Goal: Task Accomplishment & Management: Use online tool/utility

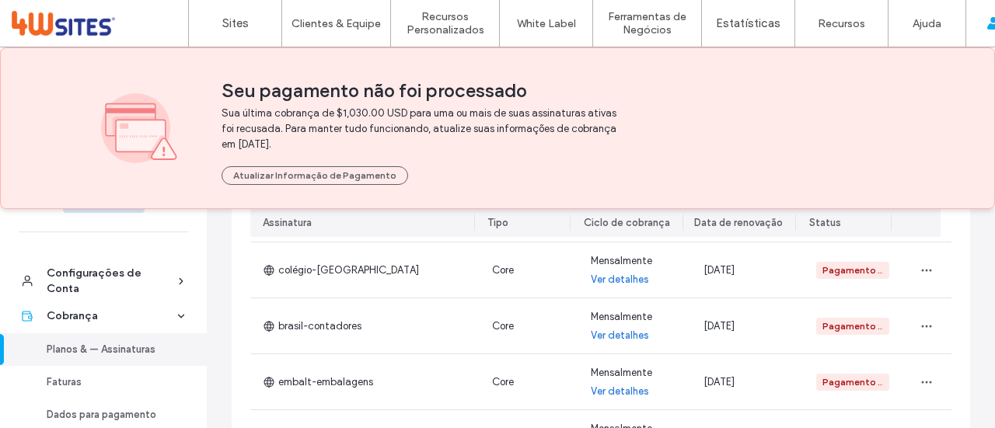
scroll to position [167, 0]
click at [56, 389] on link "Faturas" at bounding box center [103, 381] width 207 height 33
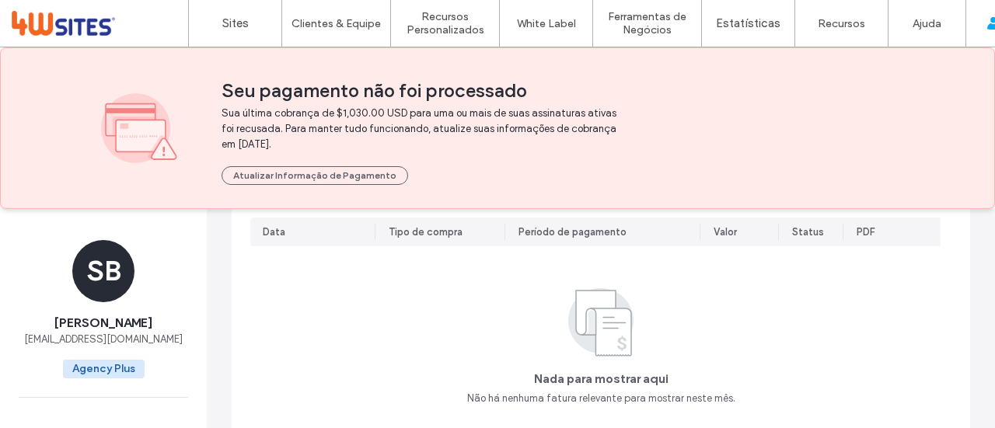
scroll to position [34, 0]
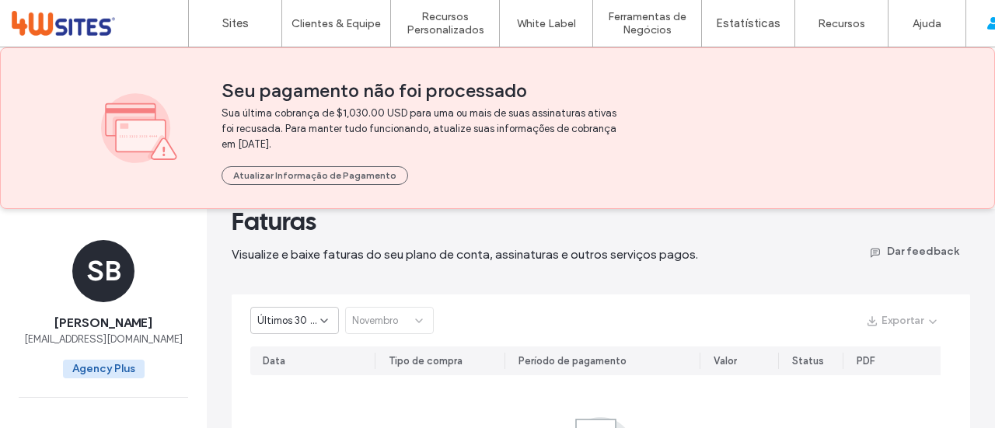
click at [310, 316] on span "Últimos 30 dias" at bounding box center [288, 321] width 63 height 16
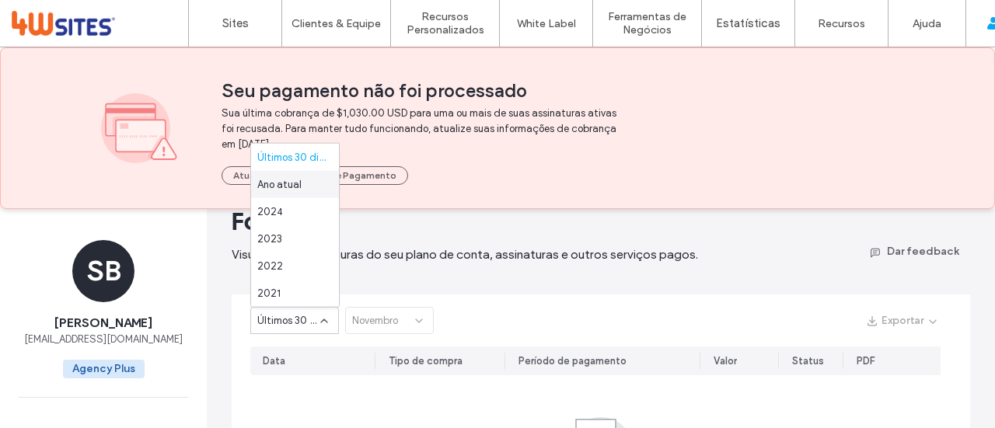
click at [291, 192] on span "Ano atual" at bounding box center [279, 185] width 44 height 16
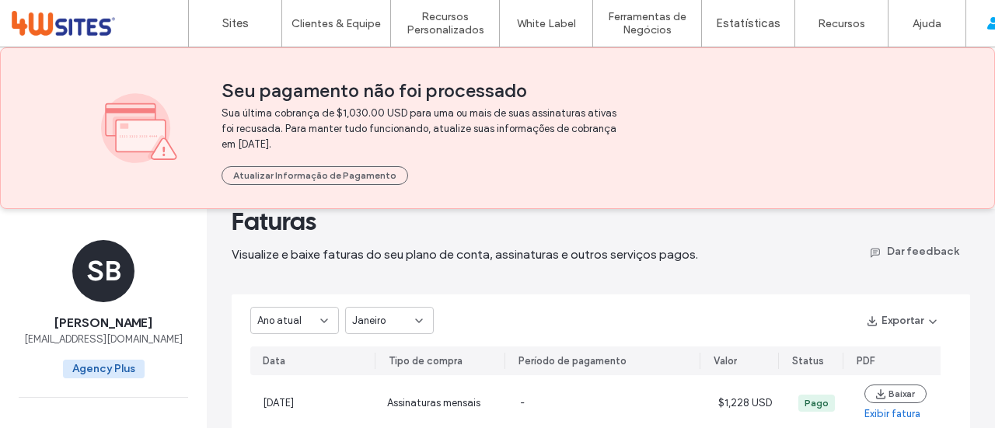
click at [376, 316] on span "Janeiro" at bounding box center [368, 321] width 33 height 16
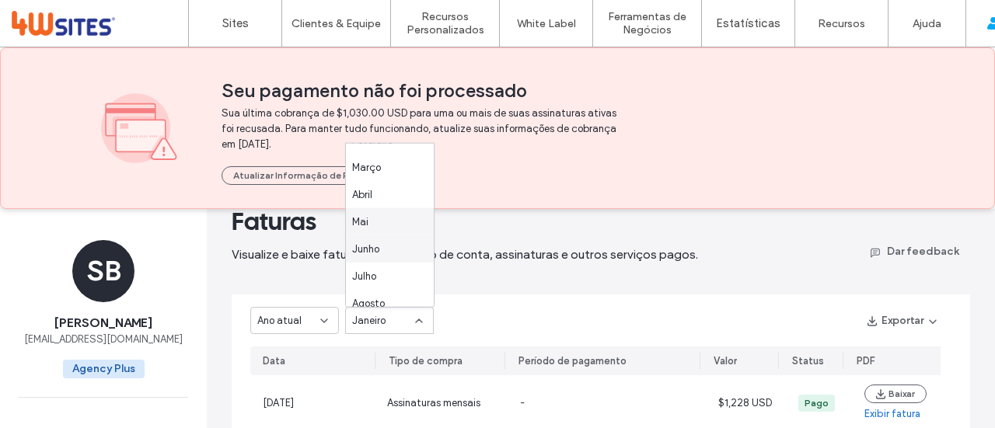
scroll to position [82, 0]
click at [372, 268] on span "Agosto" at bounding box center [368, 266] width 33 height 16
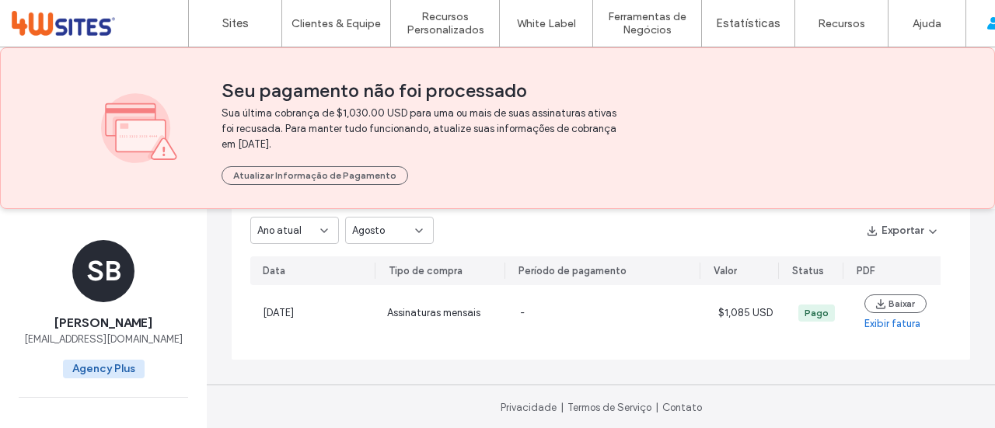
scroll to position [126, 0]
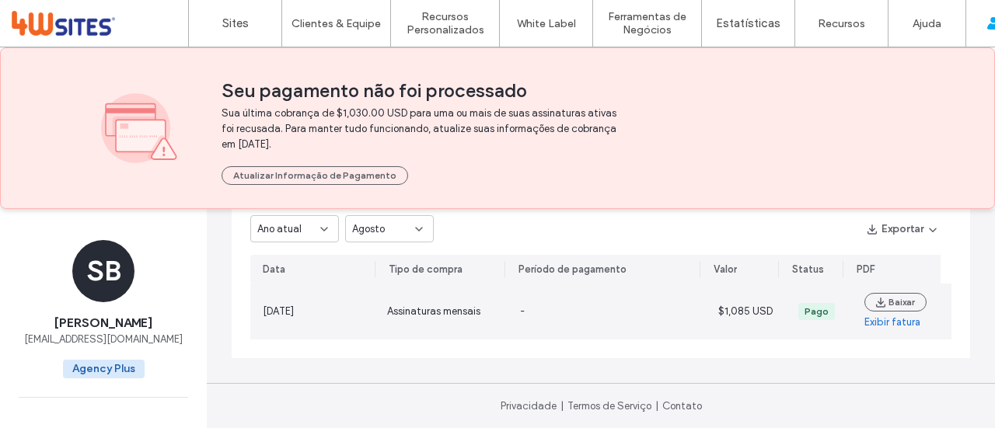
click at [871, 325] on link "Exibir fatura" at bounding box center [893, 323] width 56 height 16
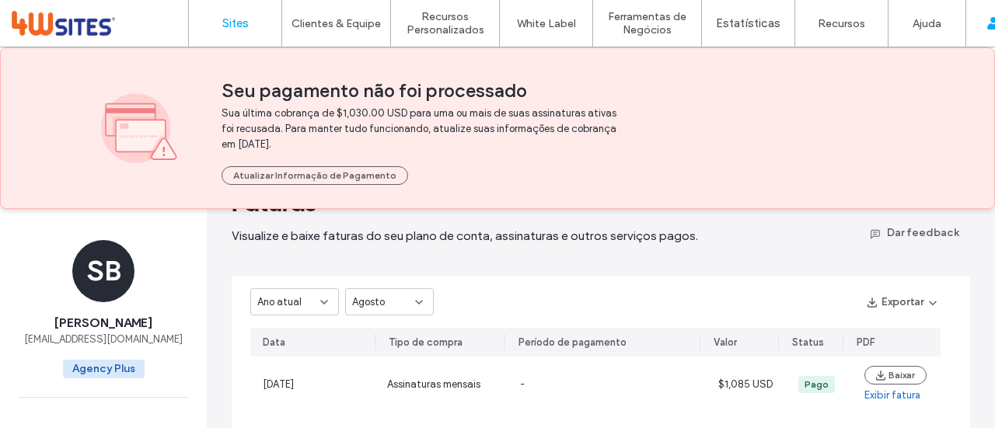
scroll to position [0, 0]
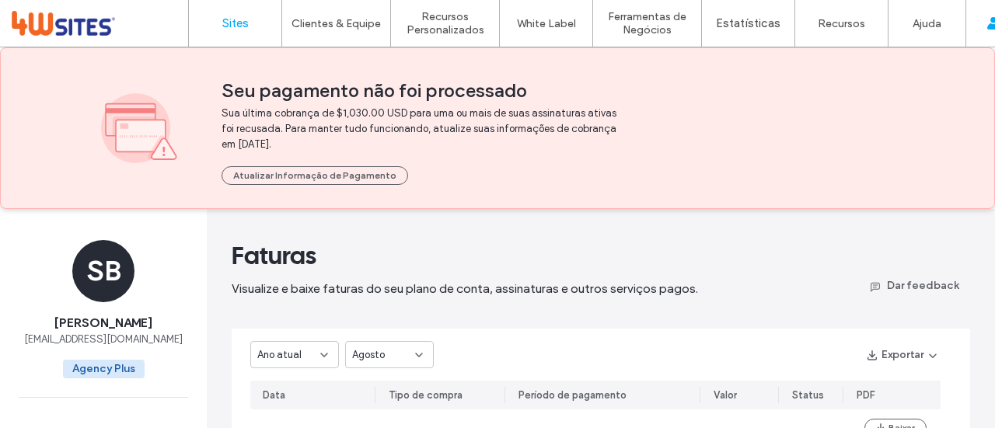
drag, startPoint x: 235, startPoint y: 9, endPoint x: 252, endPoint y: 33, distance: 29.6
click at [235, 9] on link "Sites" at bounding box center [235, 23] width 93 height 47
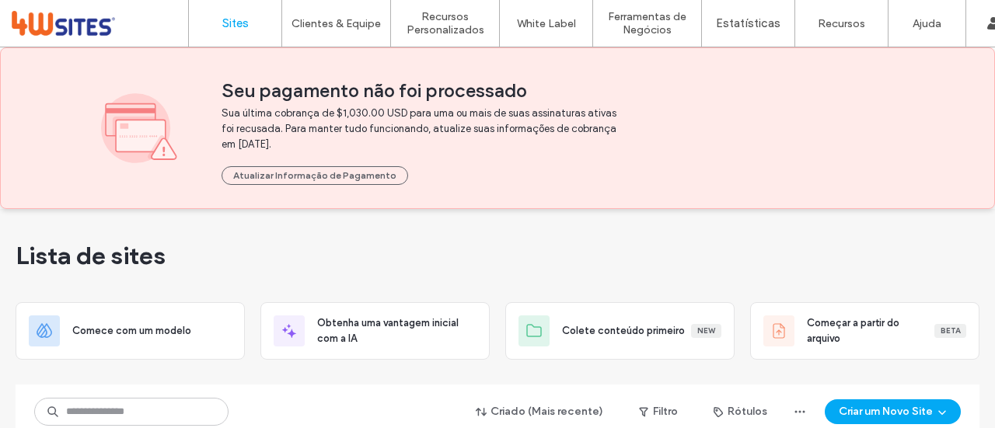
click at [236, 243] on div "Lista de sites" at bounding box center [498, 255] width 964 height 93
click at [537, 268] on div "Lista de sites" at bounding box center [498, 255] width 964 height 93
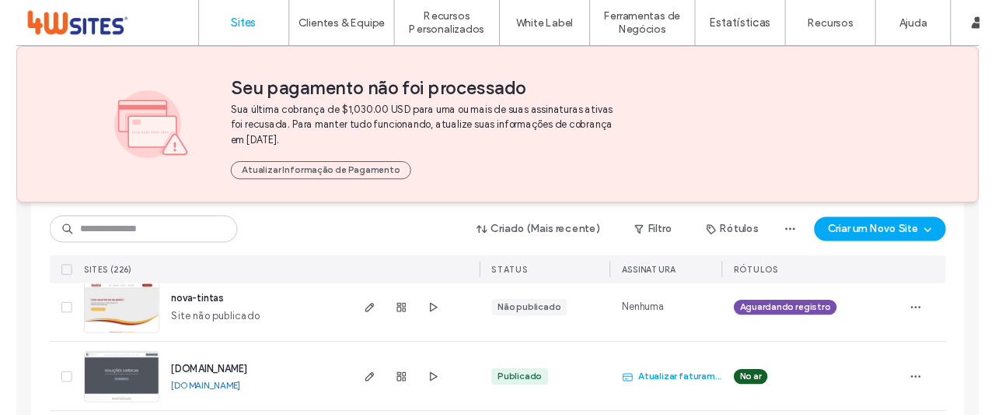
scroll to position [467, 0]
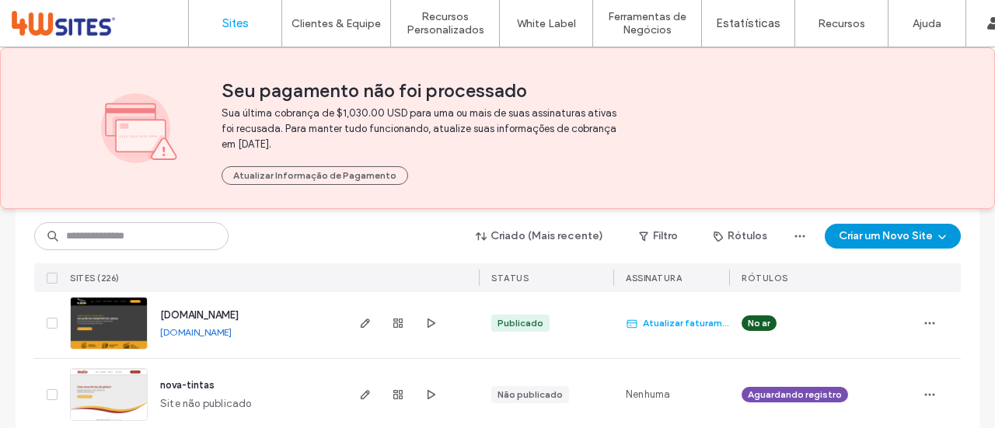
click at [882, 237] on button "Criar um Novo Site" at bounding box center [893, 236] width 136 height 25
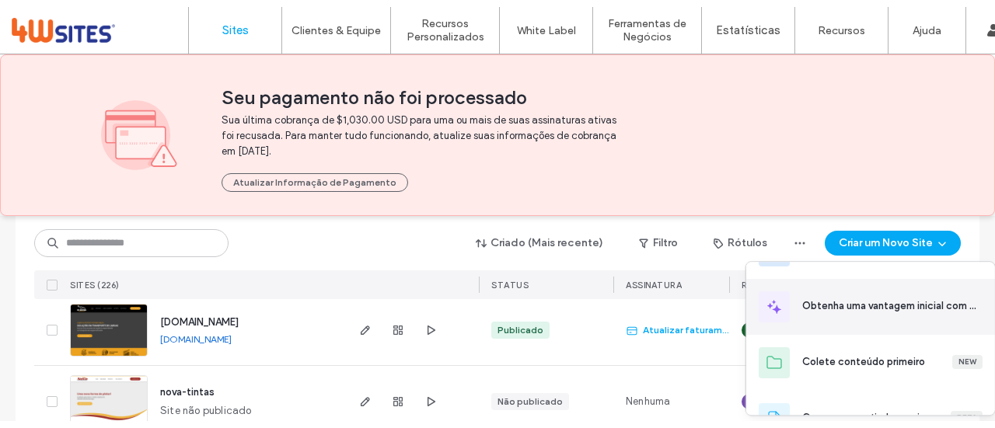
scroll to position [0, 0]
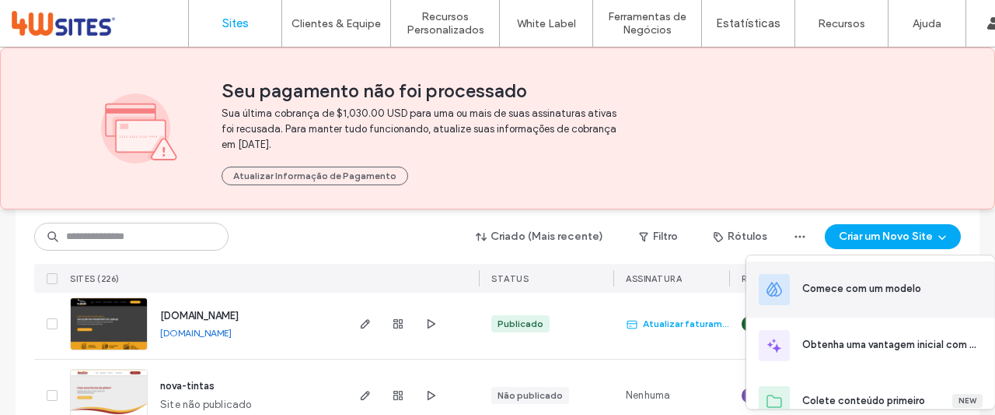
click at [880, 288] on div "Comece com um modelo" at bounding box center [862, 289] width 119 height 16
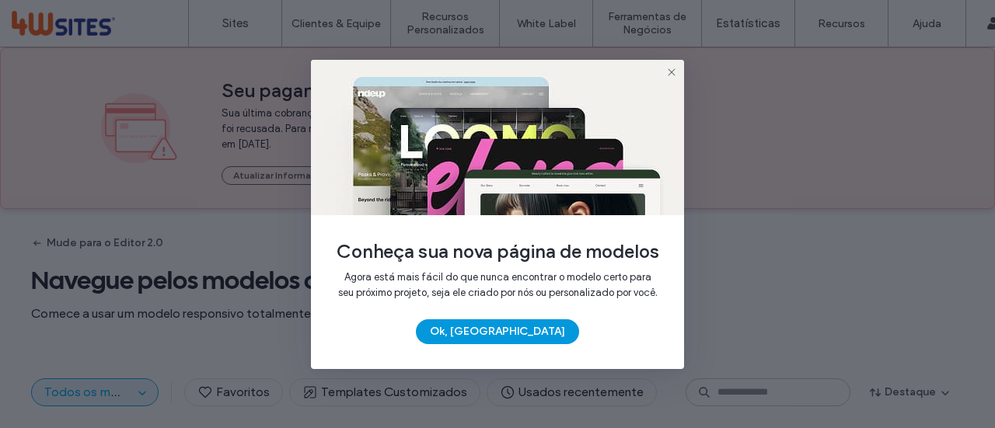
click at [509, 345] on button "Ok, Entendi" at bounding box center [497, 332] width 163 height 25
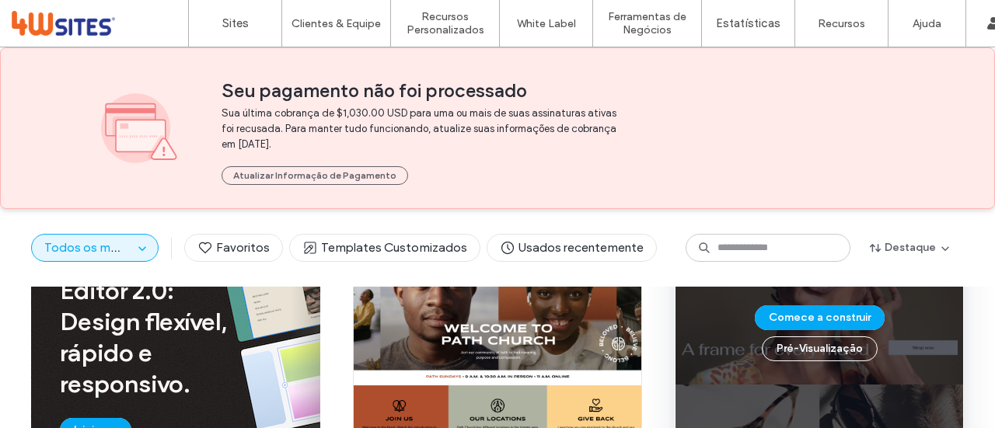
scroll to position [197, 0]
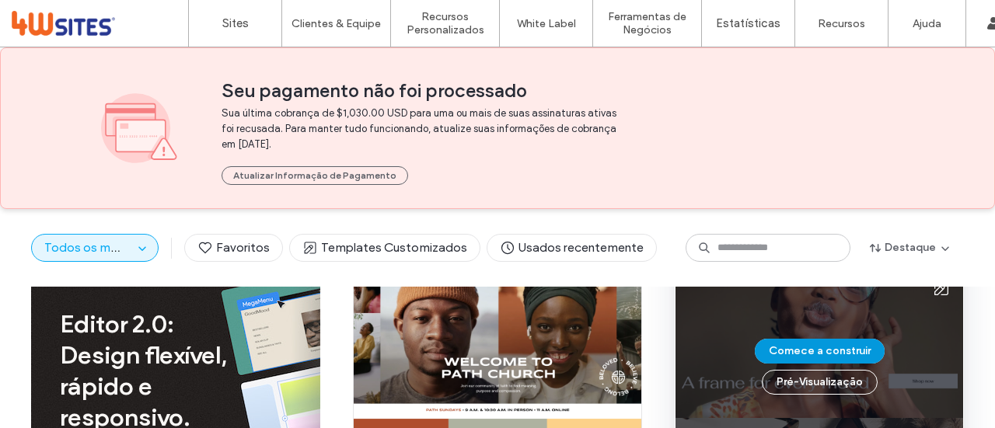
click at [824, 349] on button "Comece a construir" at bounding box center [820, 351] width 130 height 25
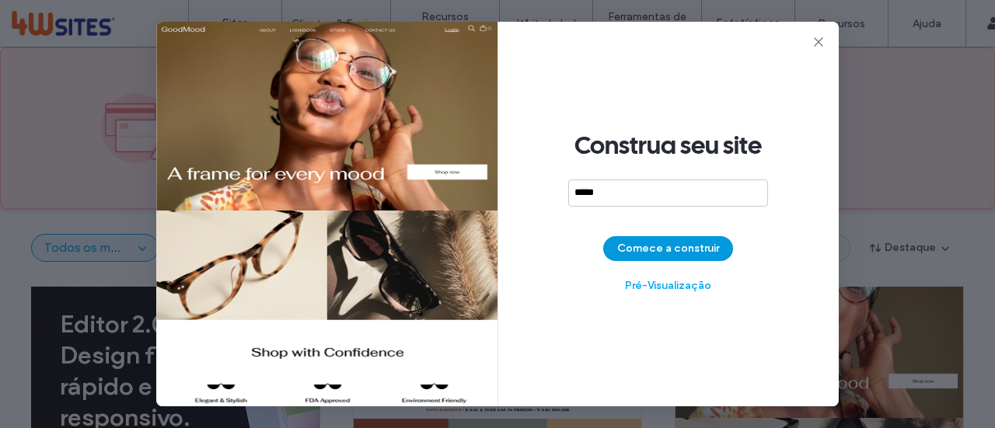
type input "*****"
click at [649, 251] on button "Comece a construir" at bounding box center [668, 248] width 130 height 25
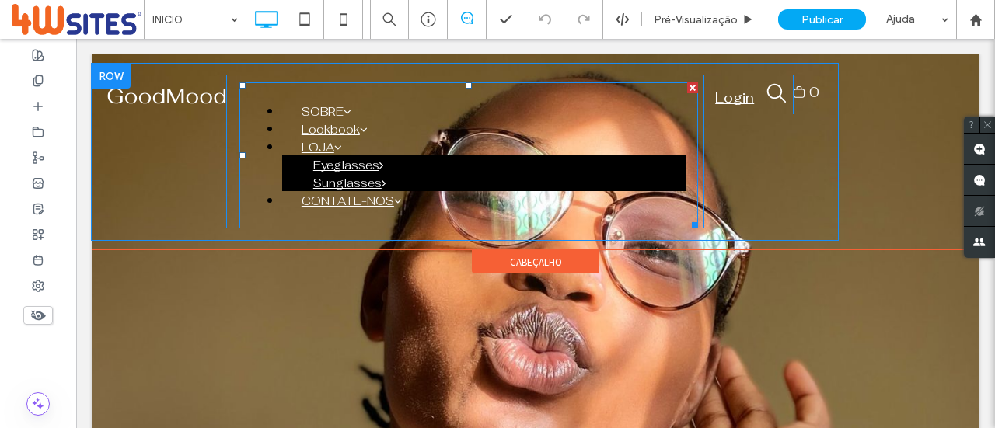
click at [352, 104] on span "SOBRE" at bounding box center [327, 111] width 50 height 15
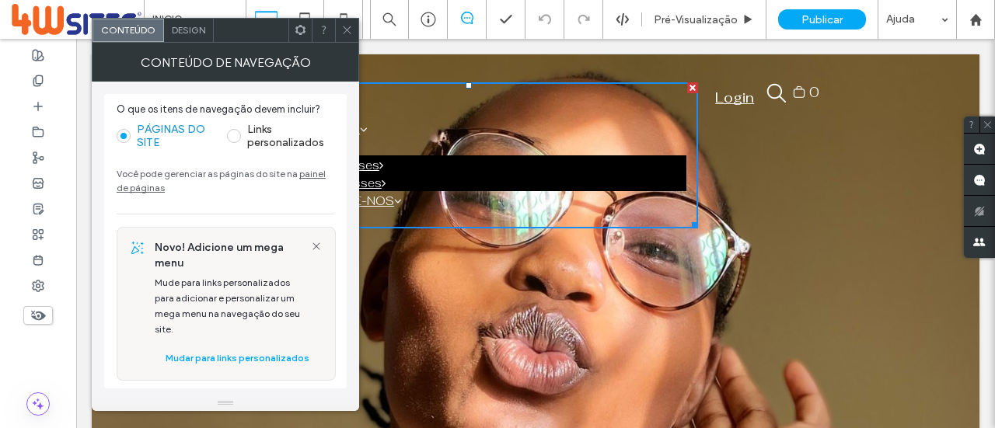
click at [343, 41] on span at bounding box center [347, 30] width 12 height 23
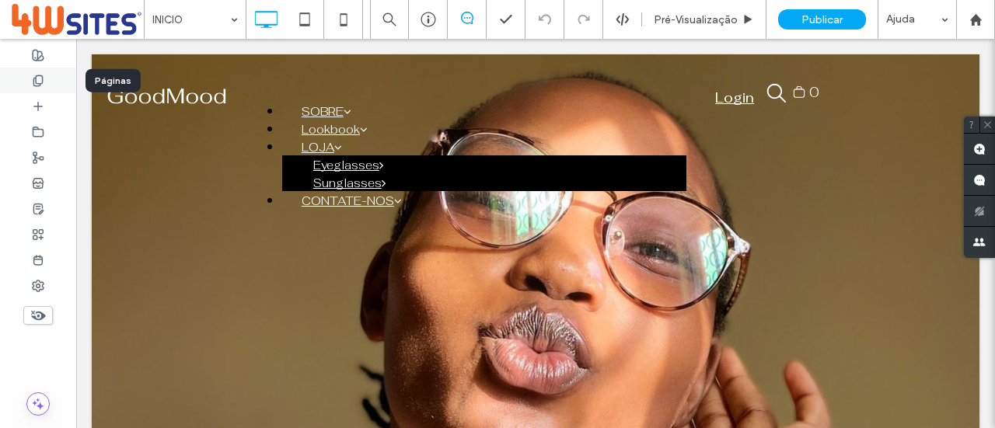
click at [44, 77] on div at bounding box center [38, 81] width 76 height 26
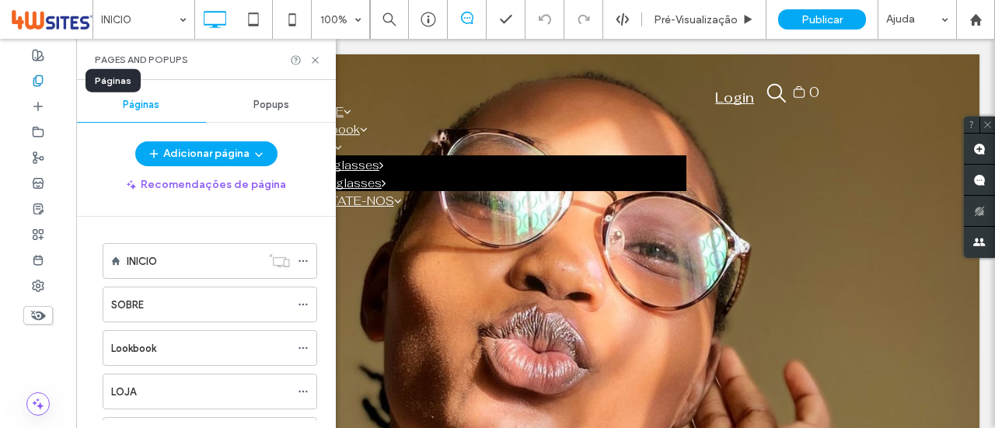
click at [44, 77] on icon at bounding box center [38, 81] width 12 height 12
click at [37, 106] on use at bounding box center [38, 106] width 8 height 8
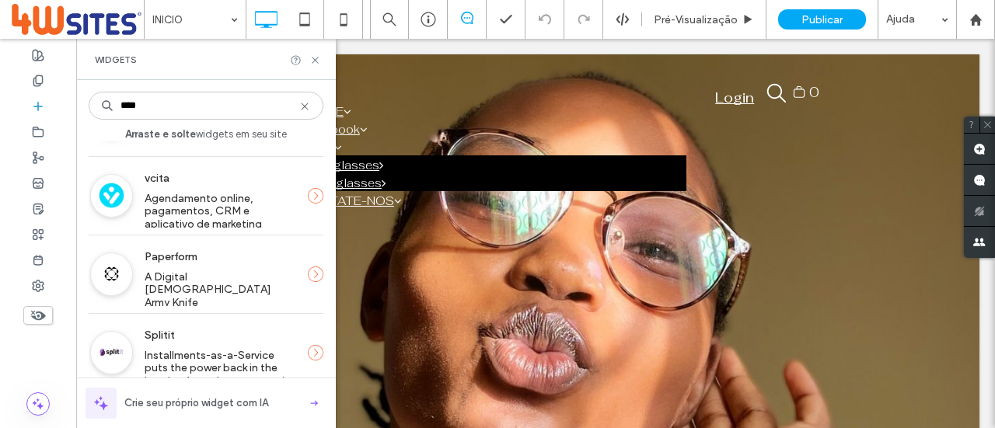
scroll to position [156, 0]
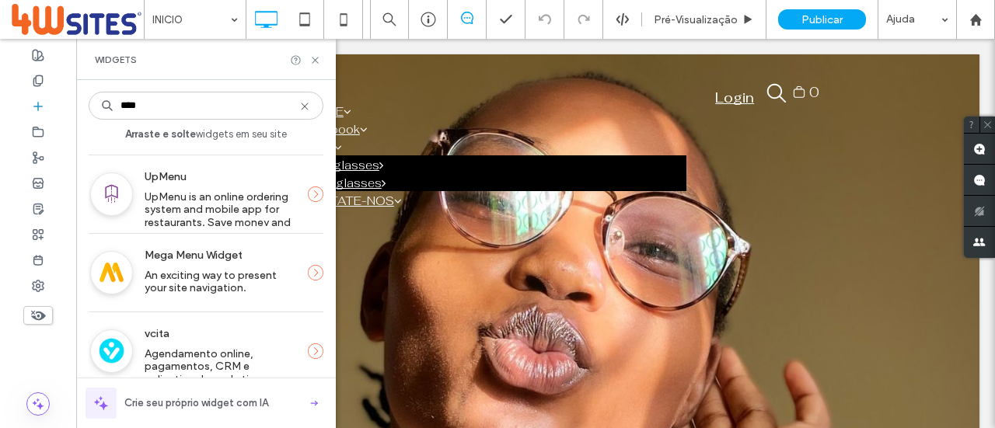
type input "****"
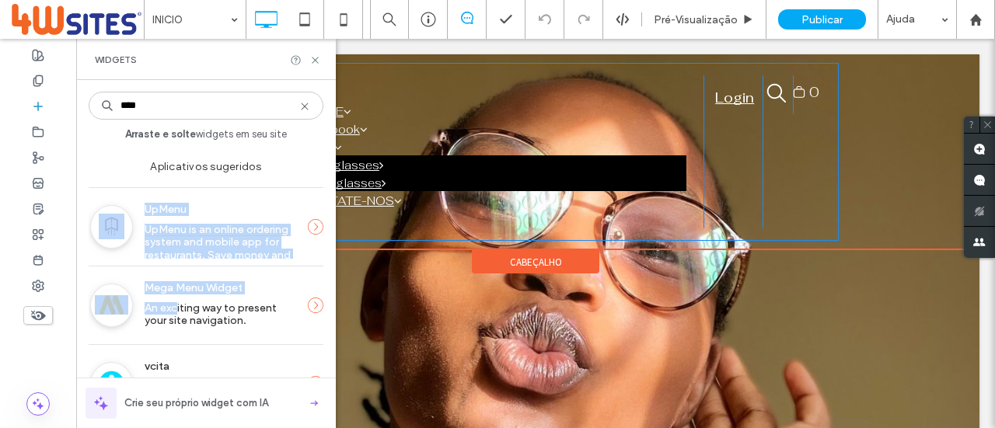
scroll to position [0, 0]
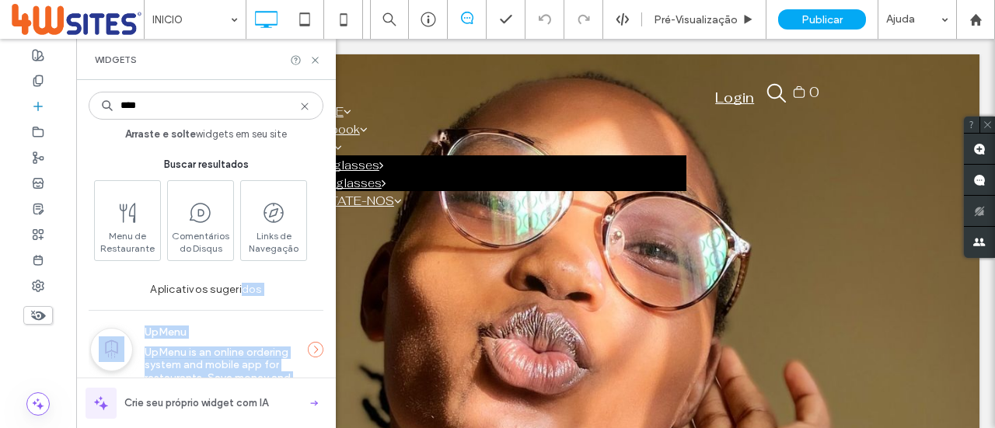
drag, startPoint x: 177, startPoint y: 275, endPoint x: 240, endPoint y: 289, distance: 63.8
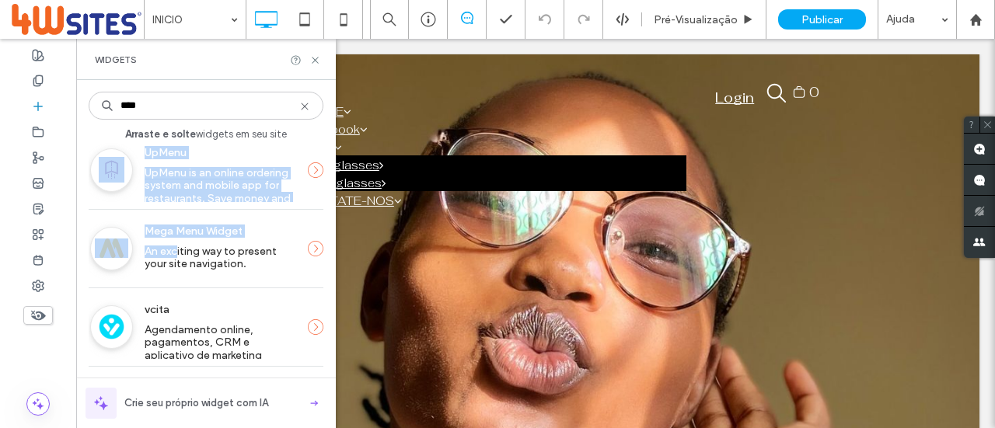
scroll to position [156, 0]
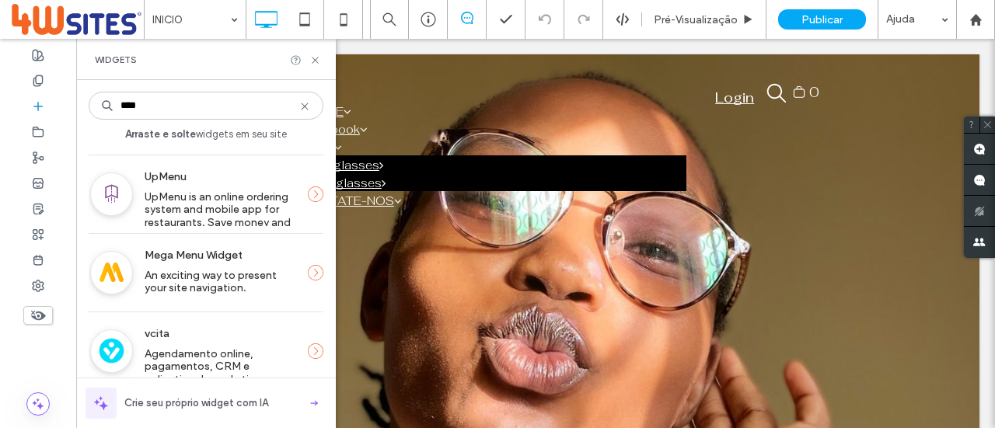
click at [312, 267] on icon at bounding box center [316, 273] width 16 height 16
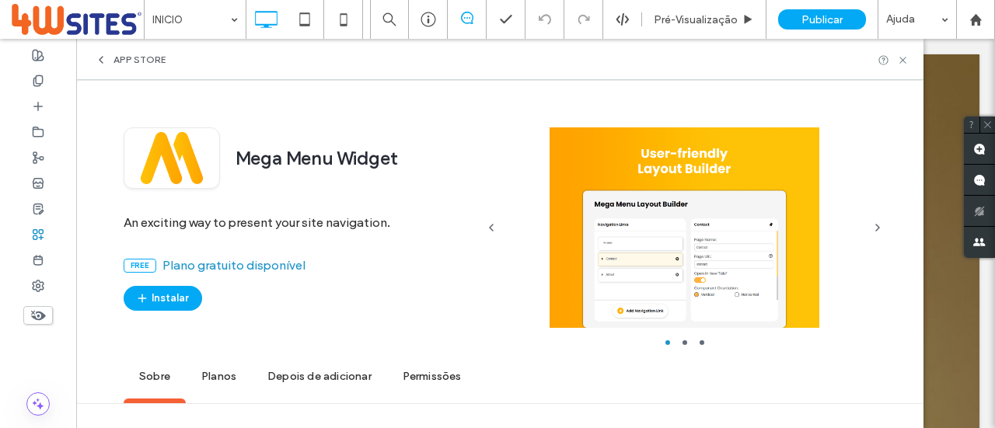
click at [260, 274] on span "An exciting way to present your site navigation." at bounding box center [212, 282] width 135 height 26
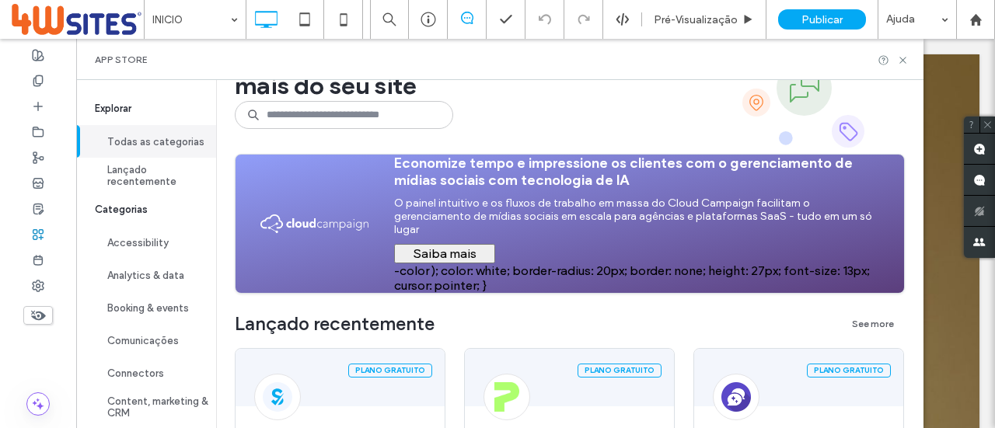
scroll to position [0, 0]
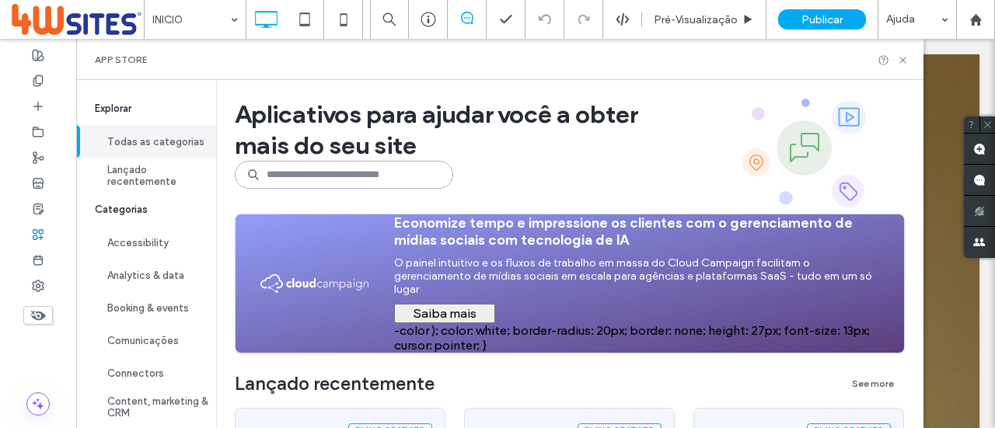
click at [337, 177] on input at bounding box center [344, 175] width 219 height 28
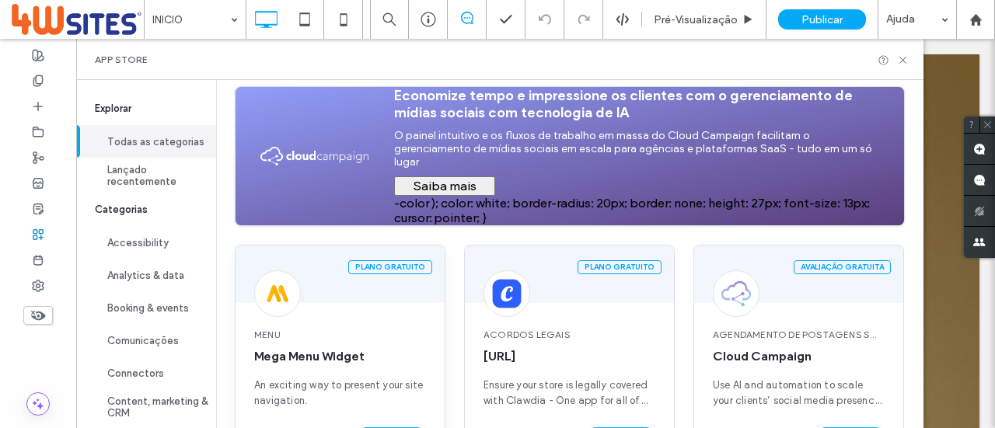
scroll to position [216, 0]
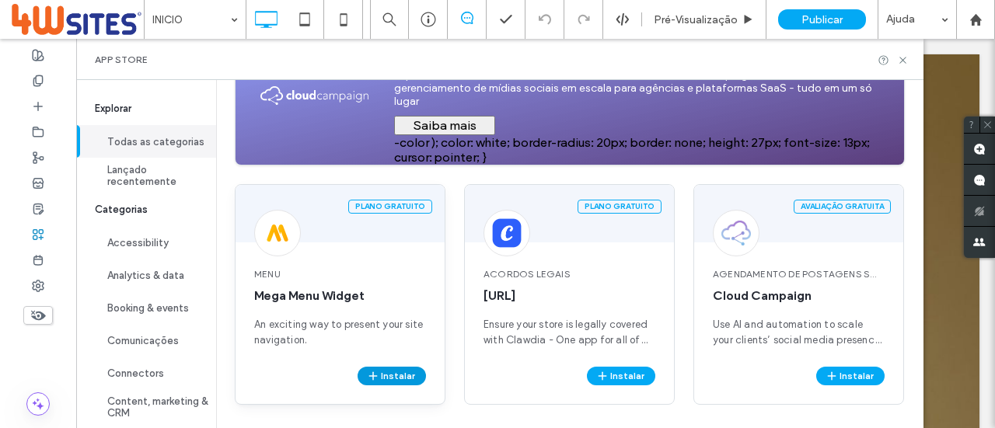
type input "****"
click at [392, 373] on button "Instalar" at bounding box center [392, 376] width 68 height 19
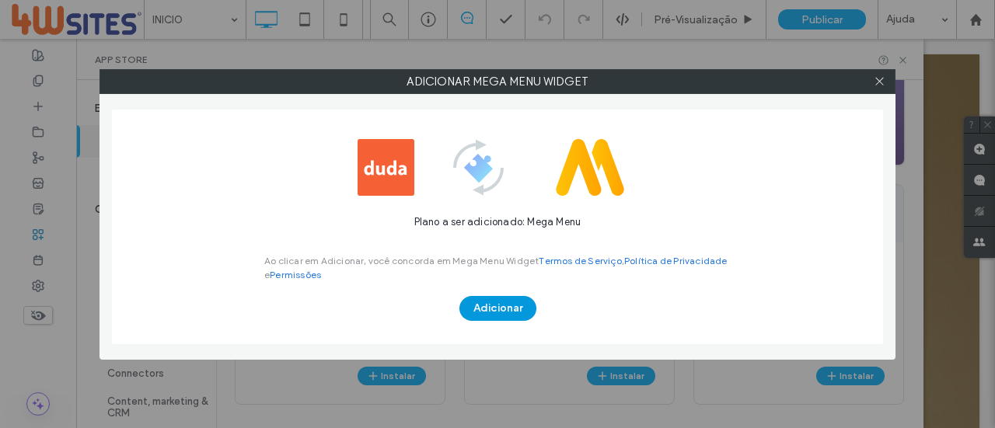
click at [490, 298] on button "Adicionar" at bounding box center [498, 308] width 77 height 25
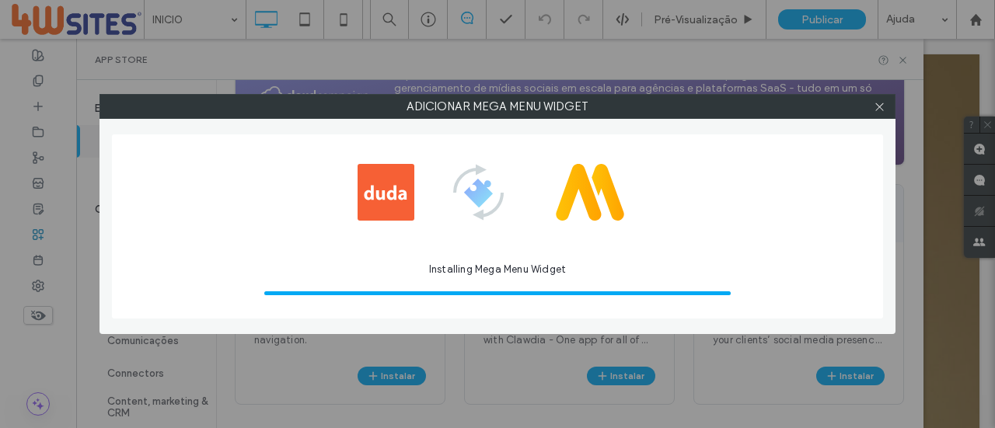
scroll to position [0, 0]
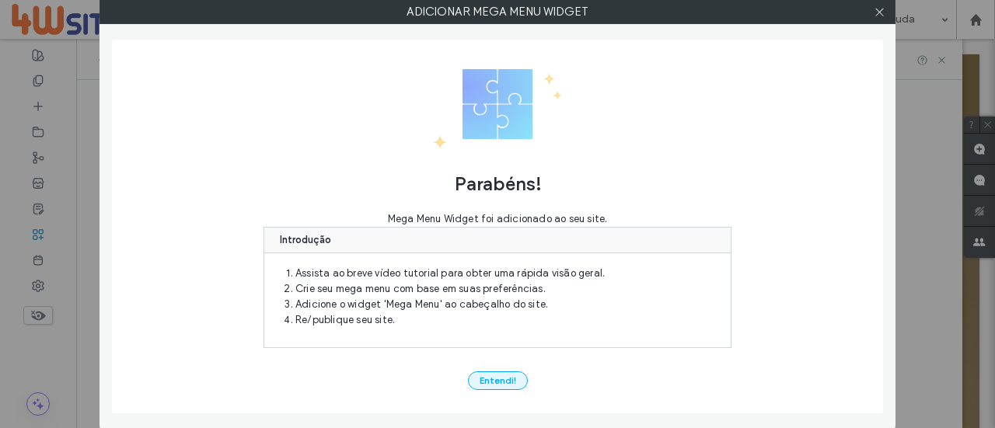
click at [510, 385] on button "Entendi!" at bounding box center [498, 381] width 60 height 19
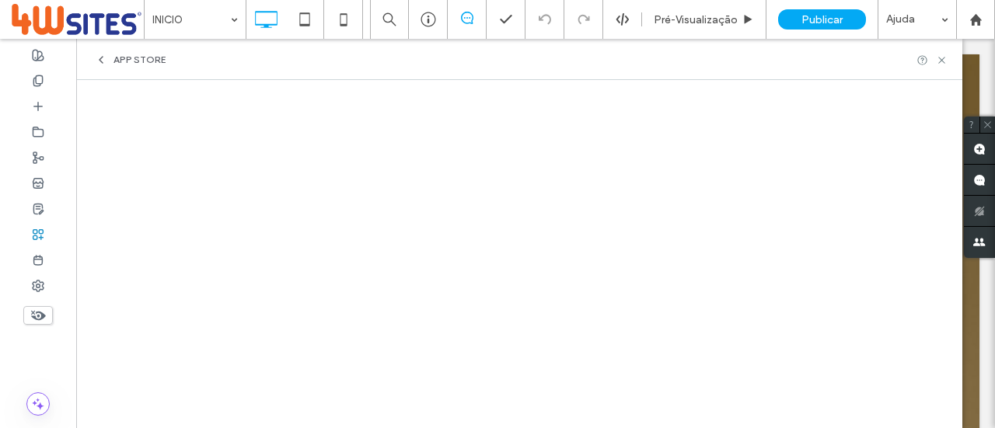
click at [0, 428] on div at bounding box center [0, 428] width 0 height 0
drag, startPoint x: 991, startPoint y: 124, endPoint x: 988, endPoint y: 116, distance: 9.1
click at [991, 124] on icon at bounding box center [988, 125] width 10 height 10
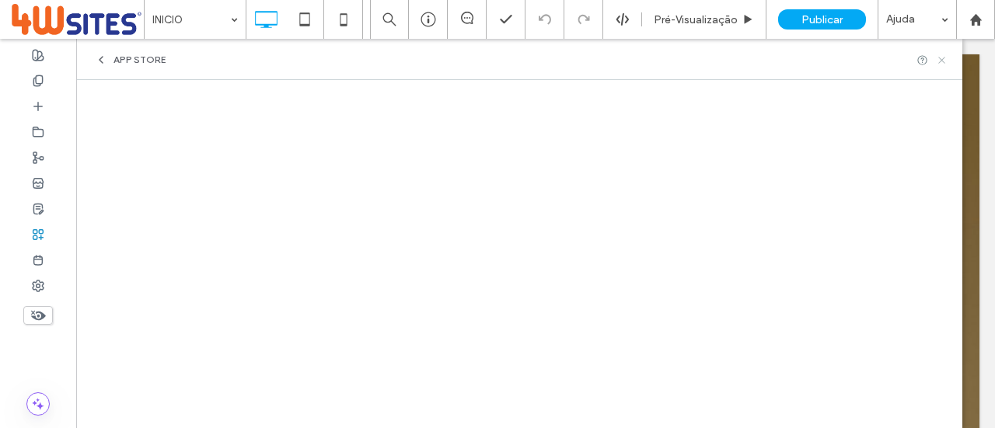
click at [943, 57] on icon at bounding box center [942, 60] width 12 height 12
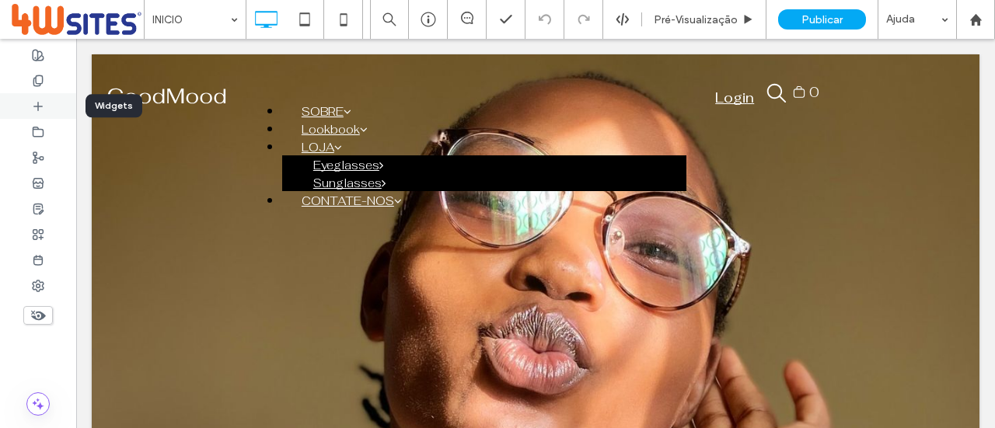
click at [40, 106] on use at bounding box center [38, 106] width 8 height 8
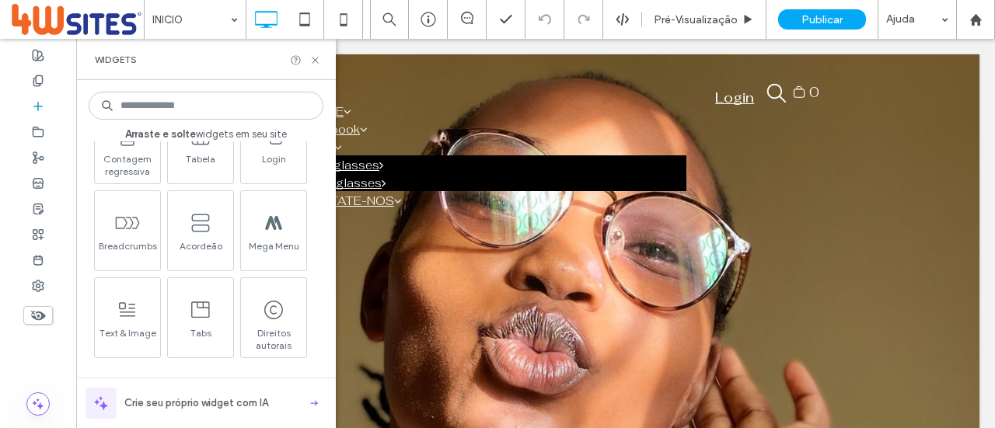
scroll to position [933, 0]
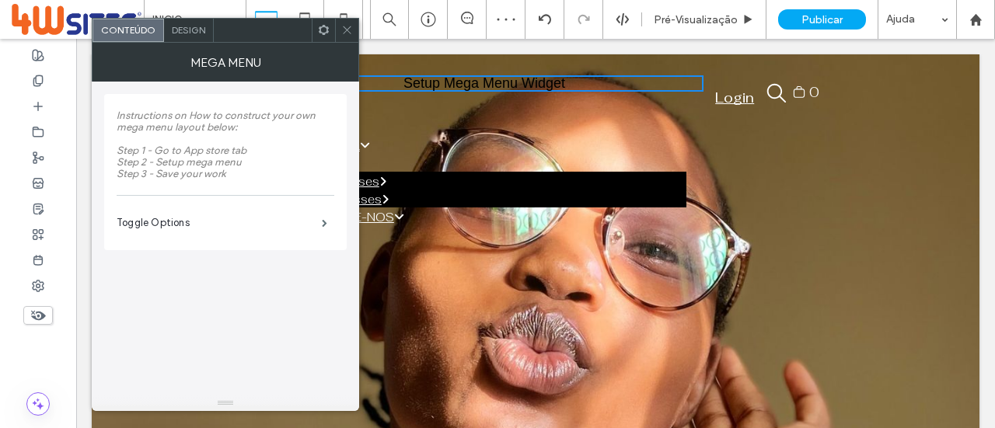
click at [200, 40] on div "Design" at bounding box center [189, 30] width 50 height 23
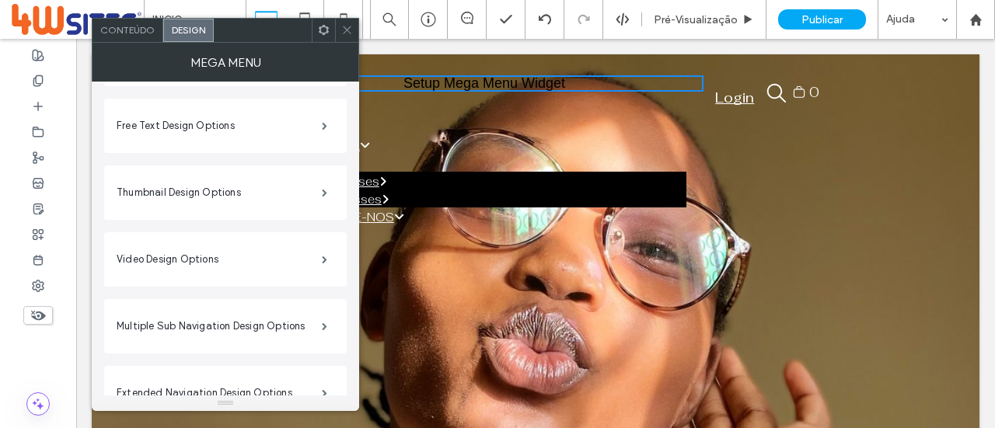
scroll to position [0, 0]
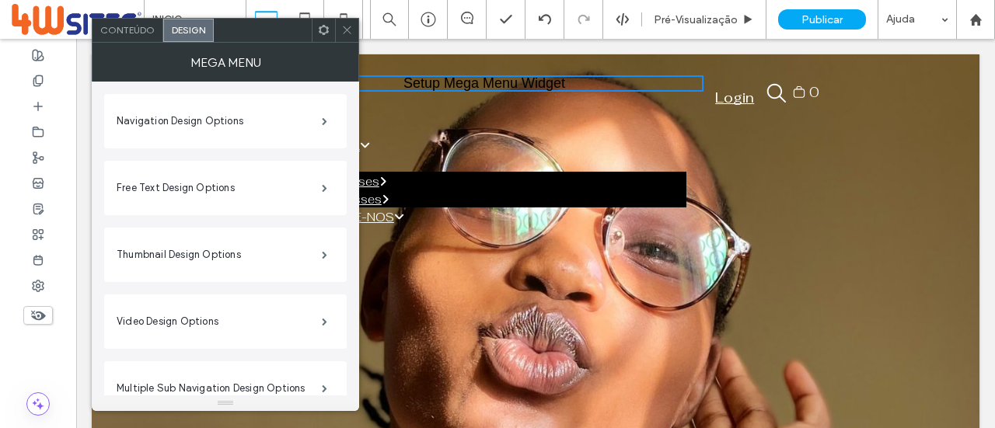
click at [348, 26] on icon at bounding box center [347, 30] width 12 height 12
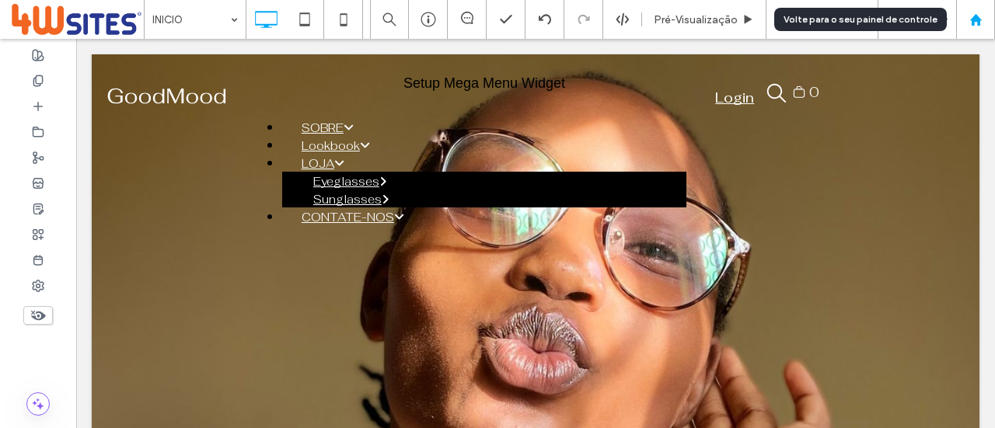
click at [973, 16] on icon at bounding box center [976, 19] width 13 height 13
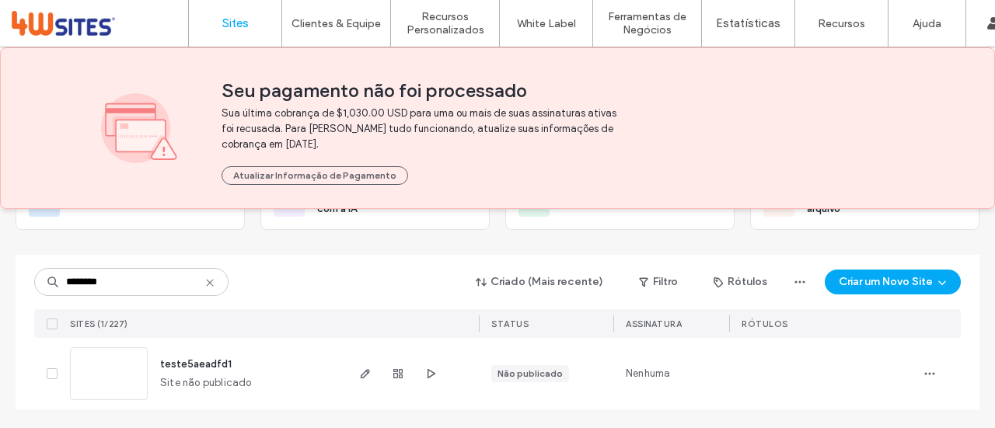
scroll to position [128, 0]
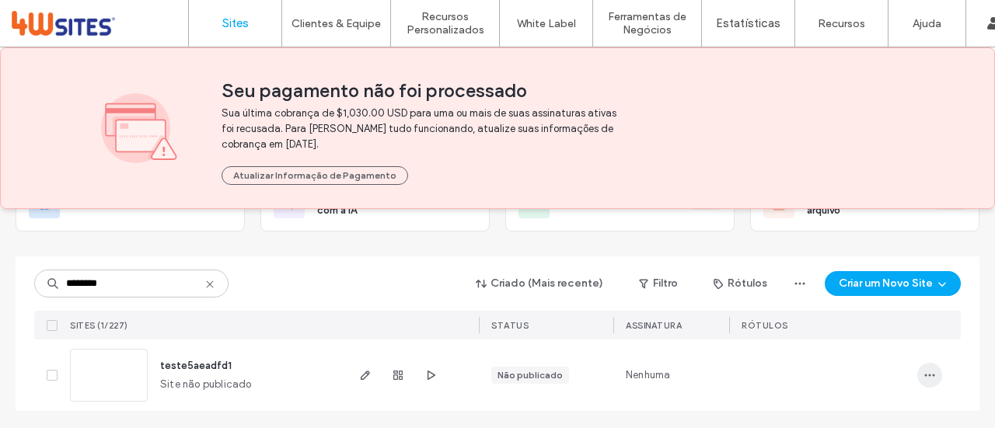
type input "********"
click at [929, 378] on icon "button" at bounding box center [930, 375] width 12 height 12
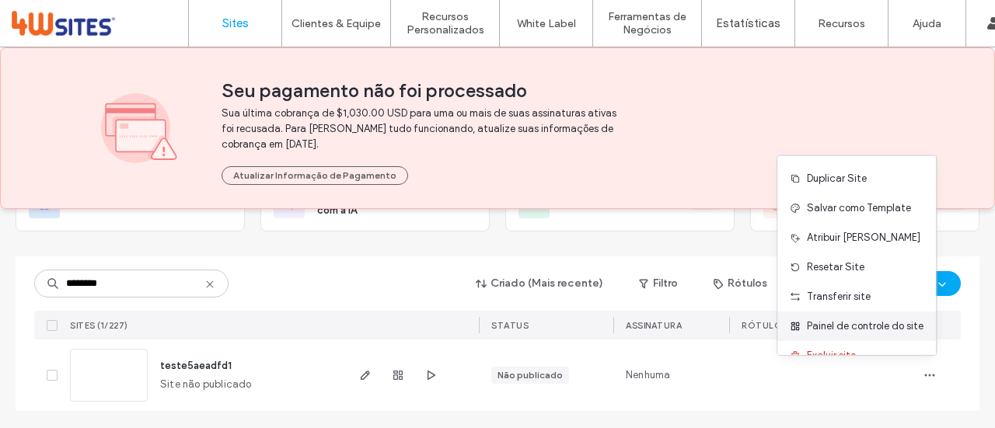
scroll to position [49, 0]
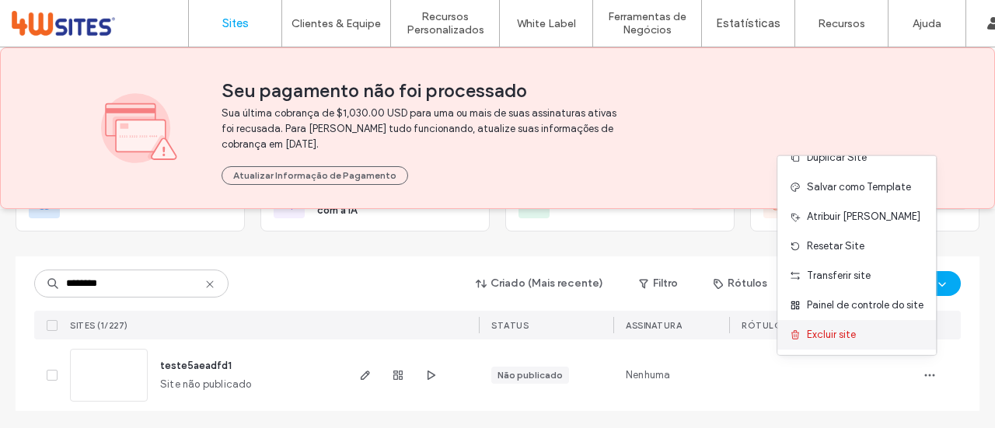
click at [831, 335] on span "Excluir site" at bounding box center [831, 335] width 49 height 16
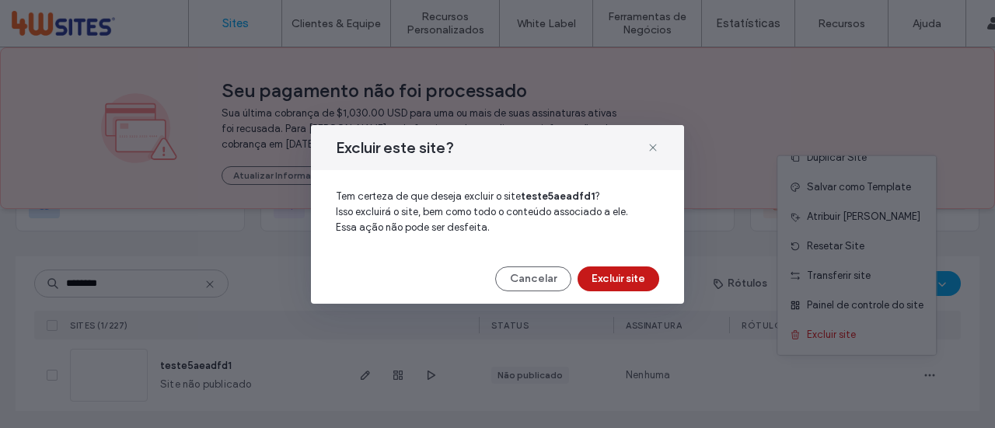
click at [609, 282] on button "Excluir site" at bounding box center [619, 279] width 82 height 25
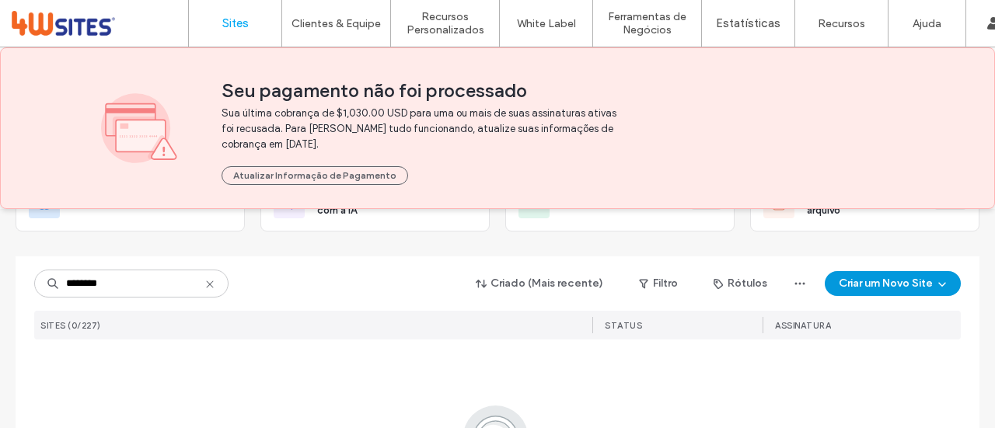
click at [884, 282] on button "Criar um Novo Site" at bounding box center [893, 283] width 136 height 25
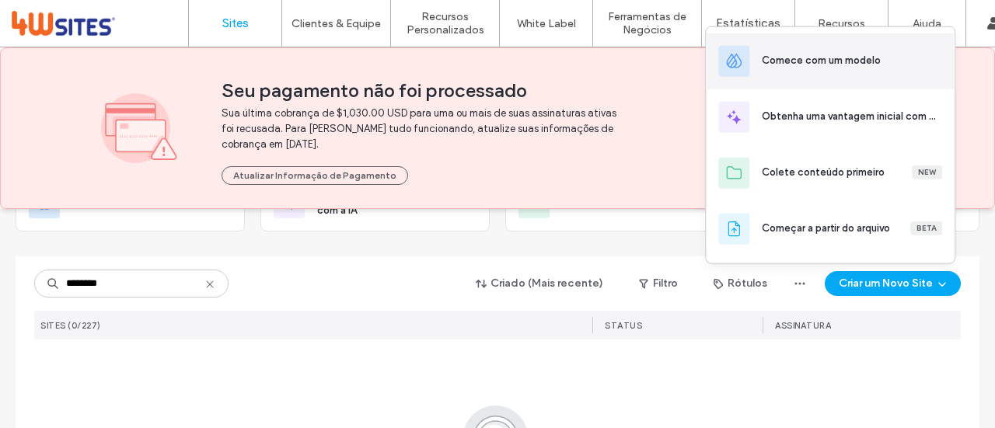
click at [831, 72] on div "Comece com um modelo" at bounding box center [830, 61] width 249 height 56
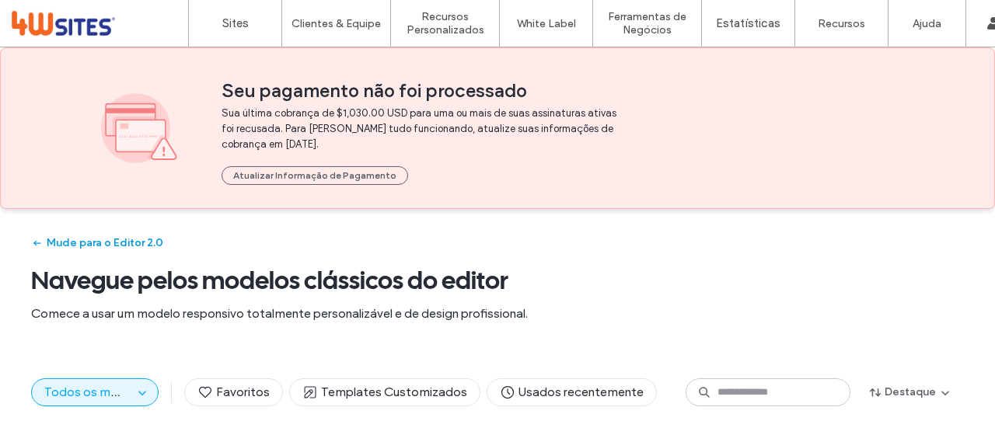
click at [93, 241] on button "Mude para o Editor 2.0" at bounding box center [97, 243] width 132 height 25
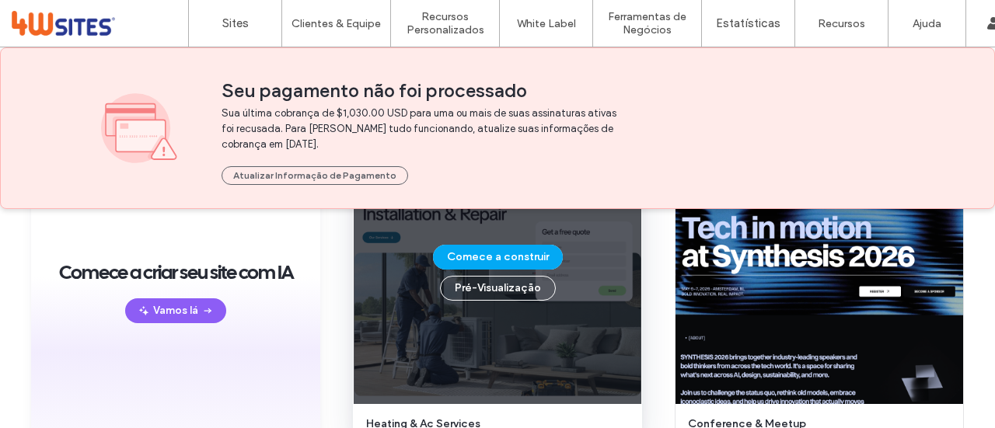
scroll to position [233, 0]
